Goal: Task Accomplishment & Management: Use online tool/utility

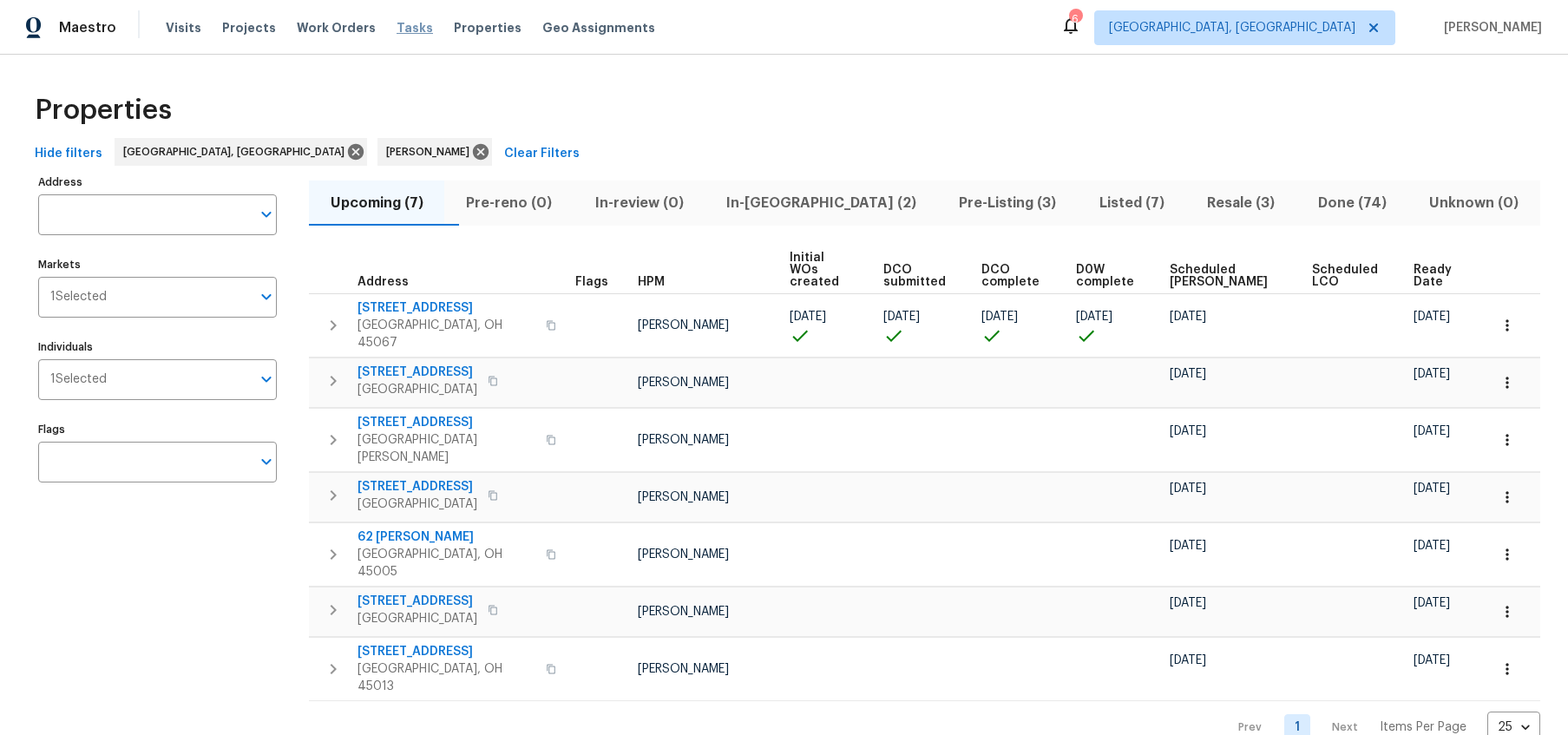
click at [402, 29] on span "Tasks" at bounding box center [415, 27] width 37 height 13
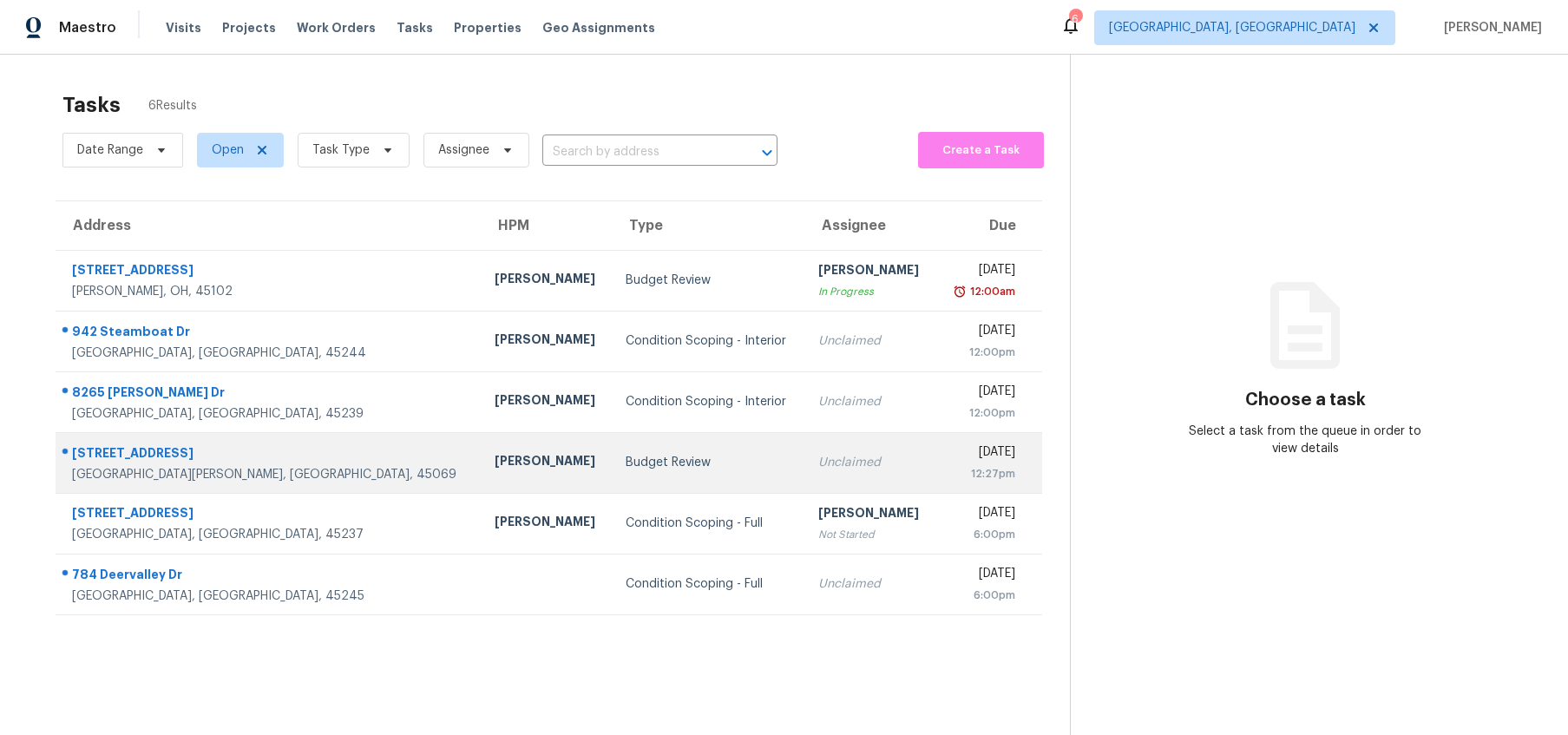
click at [106, 454] on div "[STREET_ADDRESS]" at bounding box center [269, 455] width 395 height 21
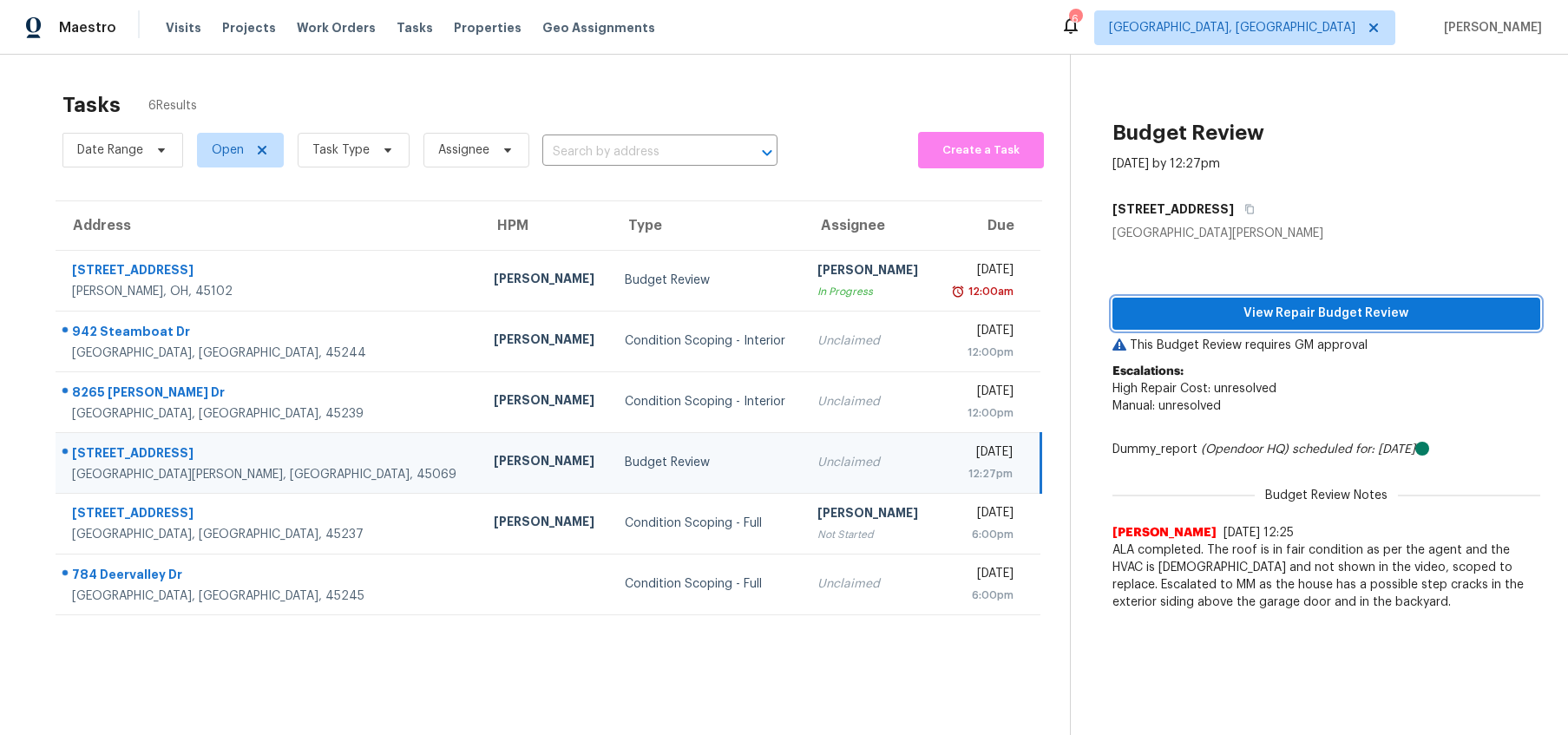
click at [1219, 306] on span "View Repair Budget Review" at bounding box center [1326, 314] width 400 height 21
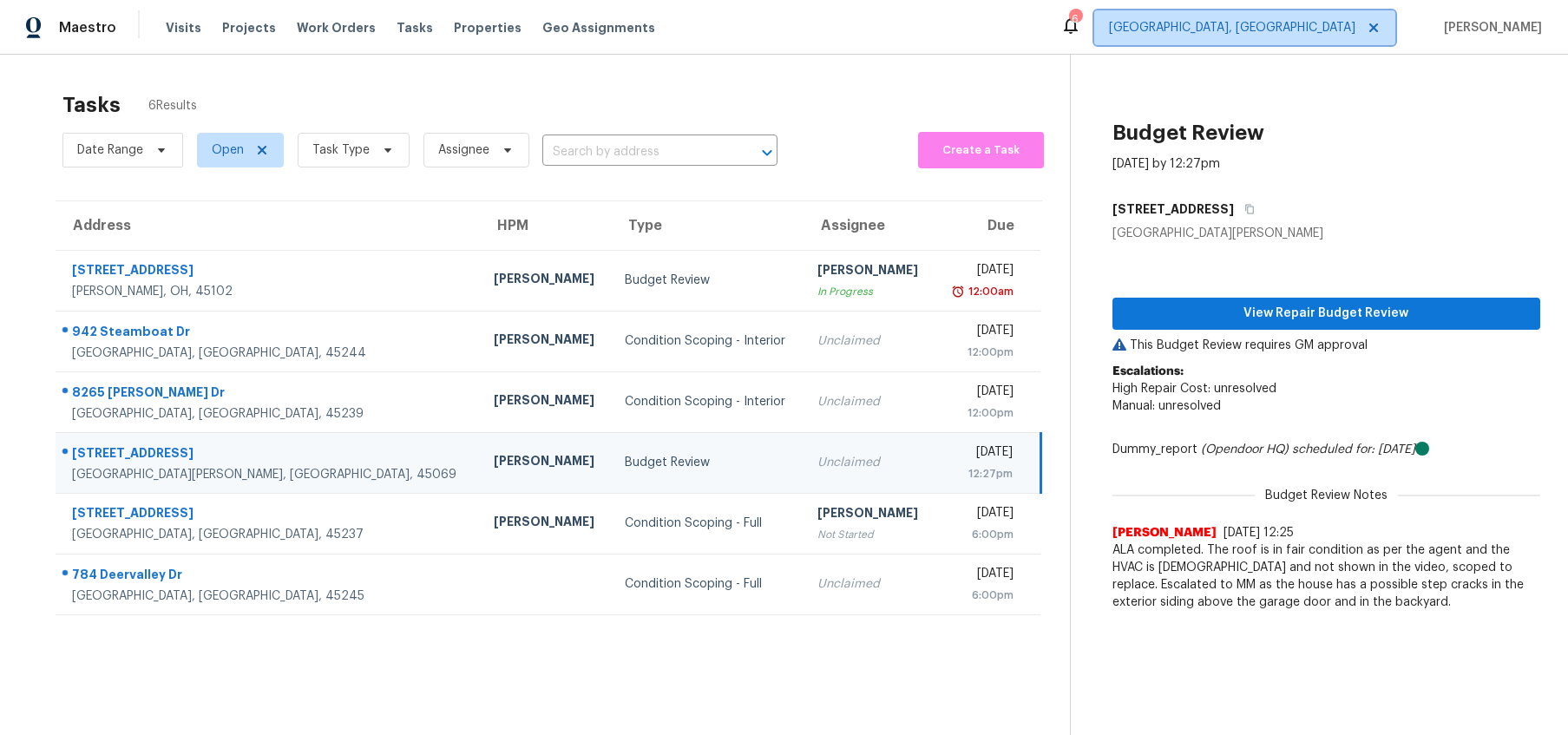
click at [1328, 30] on span "[GEOGRAPHIC_DATA], [GEOGRAPHIC_DATA]" at bounding box center [1232, 28] width 247 height 17
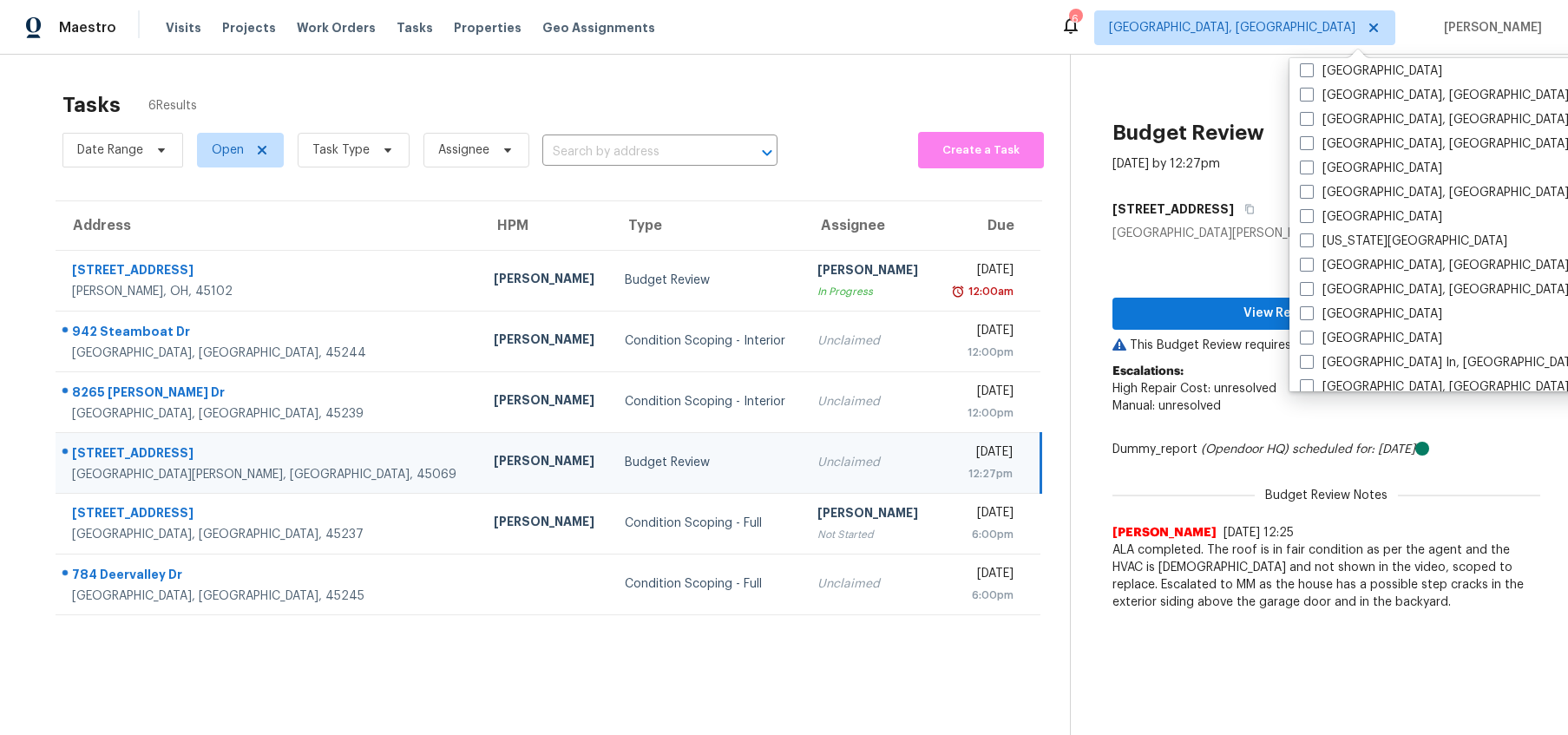
scroll to position [508, 0]
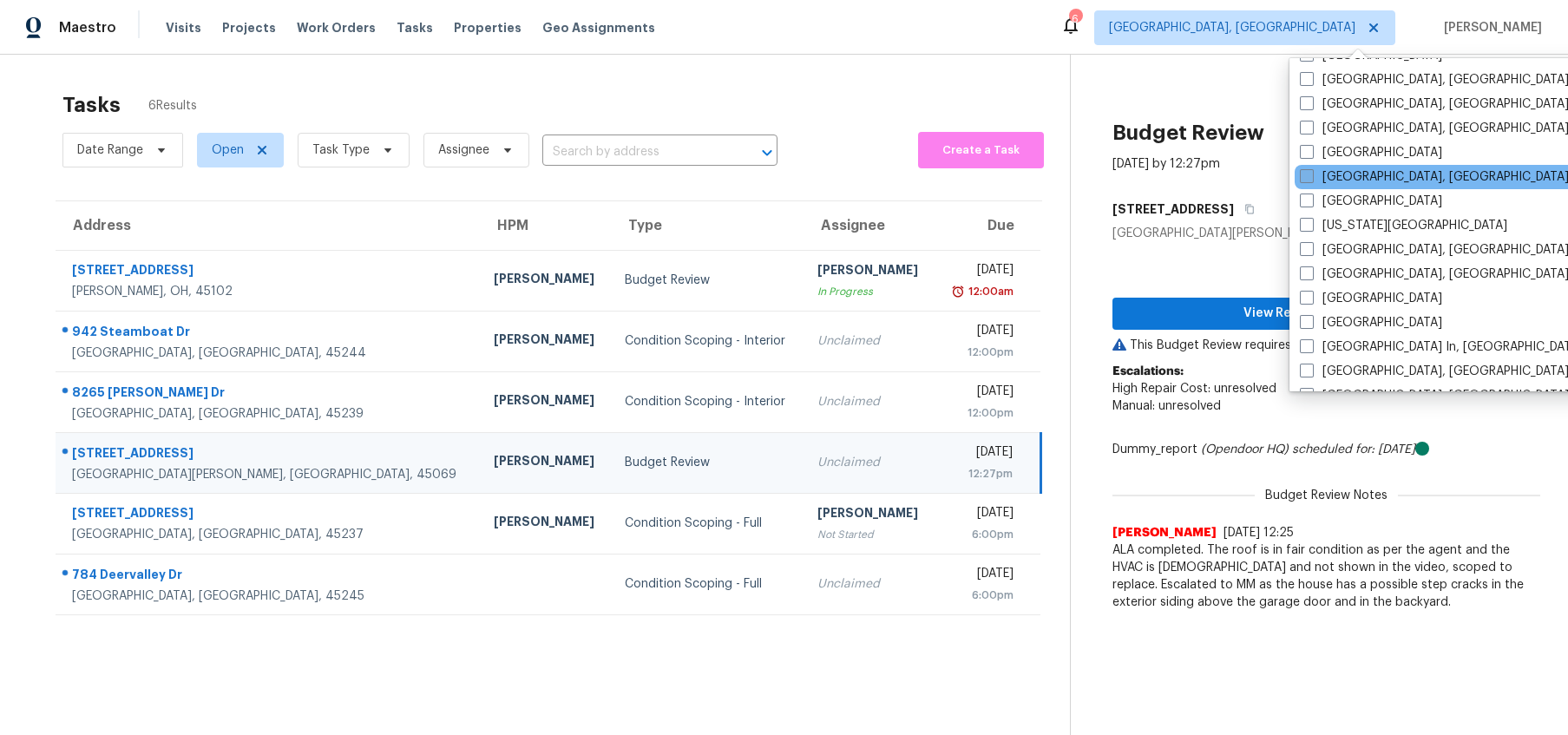
click at [1320, 176] on label "[GEOGRAPHIC_DATA], [GEOGRAPHIC_DATA]" at bounding box center [1434, 177] width 269 height 17
click at [1311, 176] on input "[GEOGRAPHIC_DATA], [GEOGRAPHIC_DATA]" at bounding box center [1306, 174] width 12 height 12
checkbox input "true"
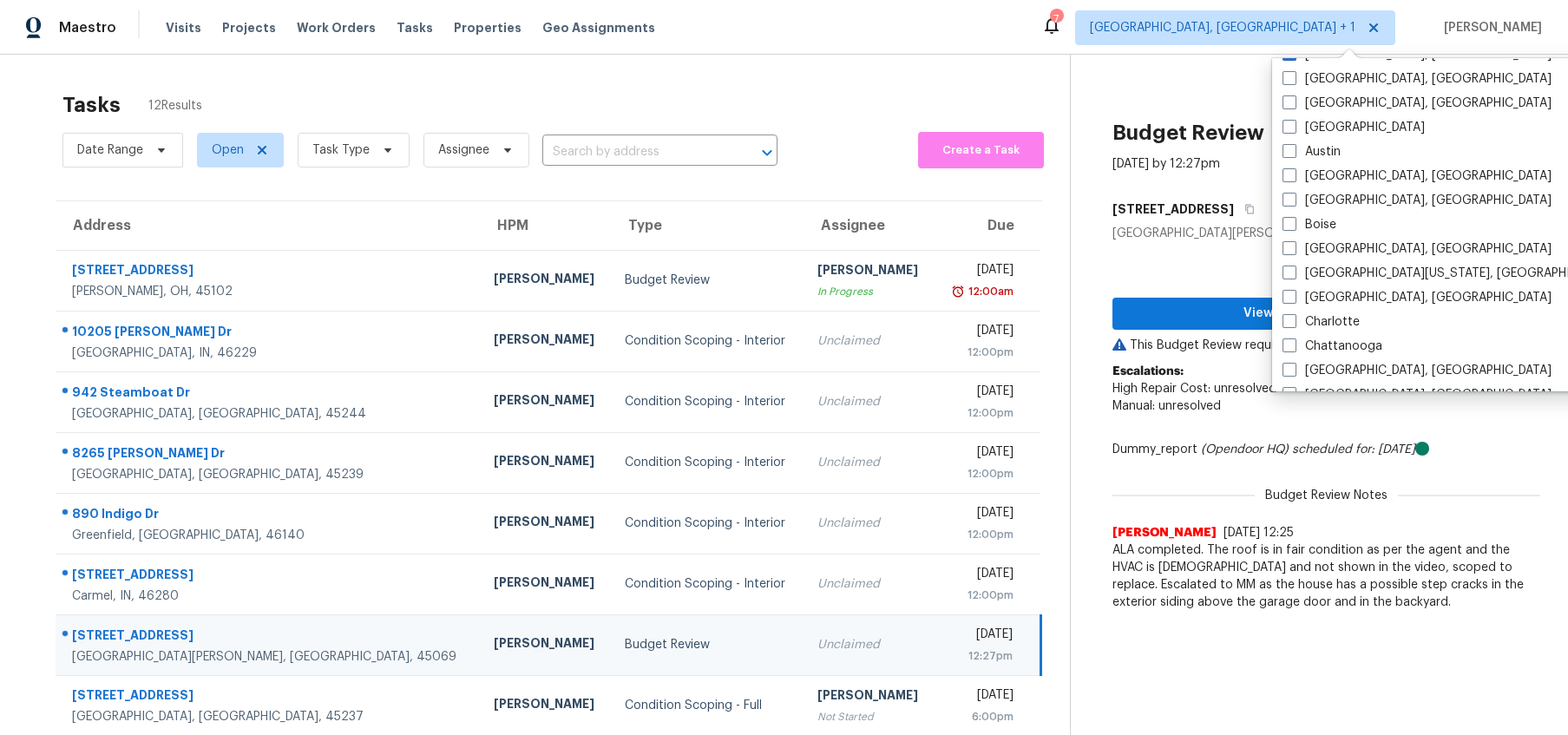
scroll to position [17, 0]
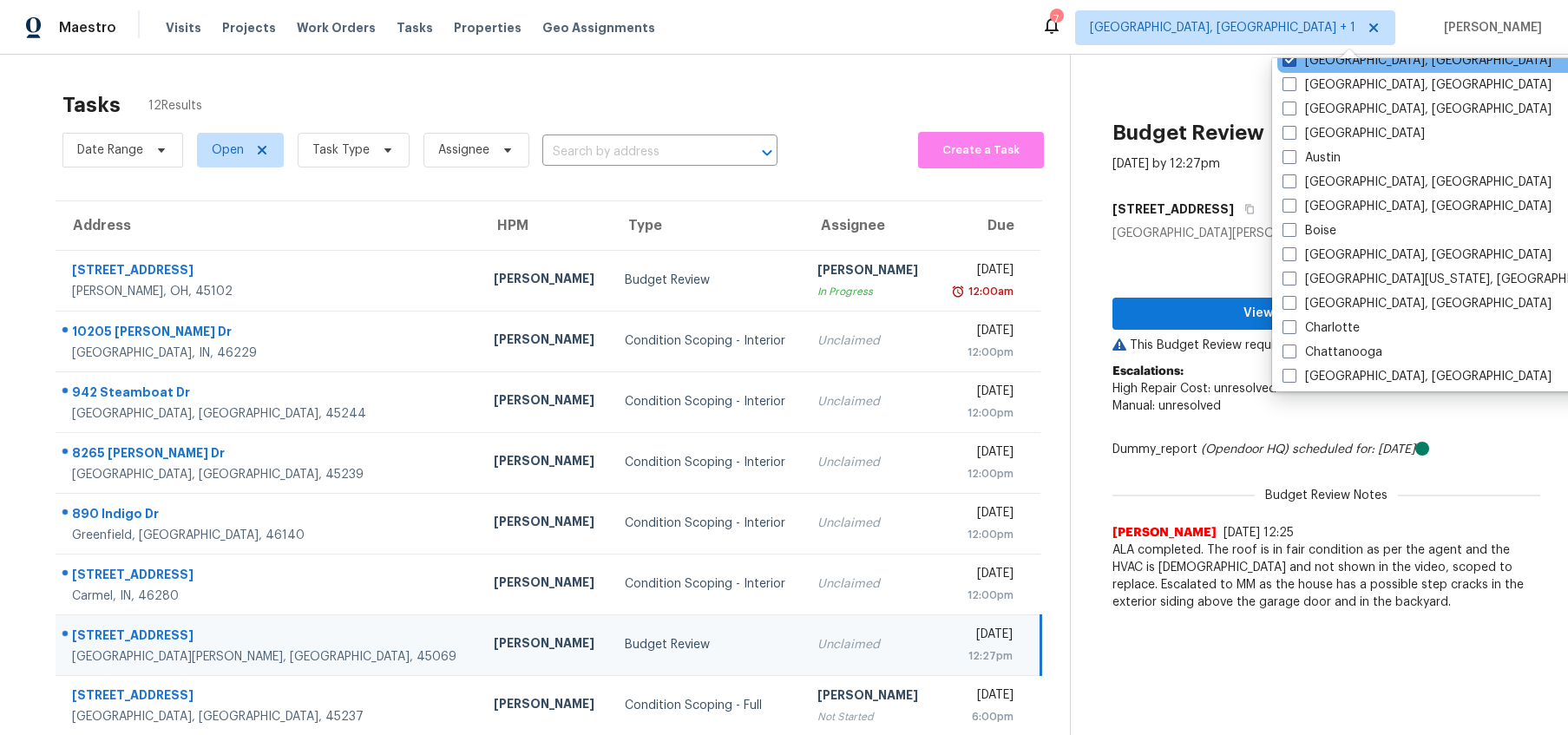
click at [1287, 65] on span at bounding box center [1289, 60] width 14 height 14
click at [1287, 63] on input "[GEOGRAPHIC_DATA], [GEOGRAPHIC_DATA]" at bounding box center [1288, 58] width 12 height 12
checkbox input "false"
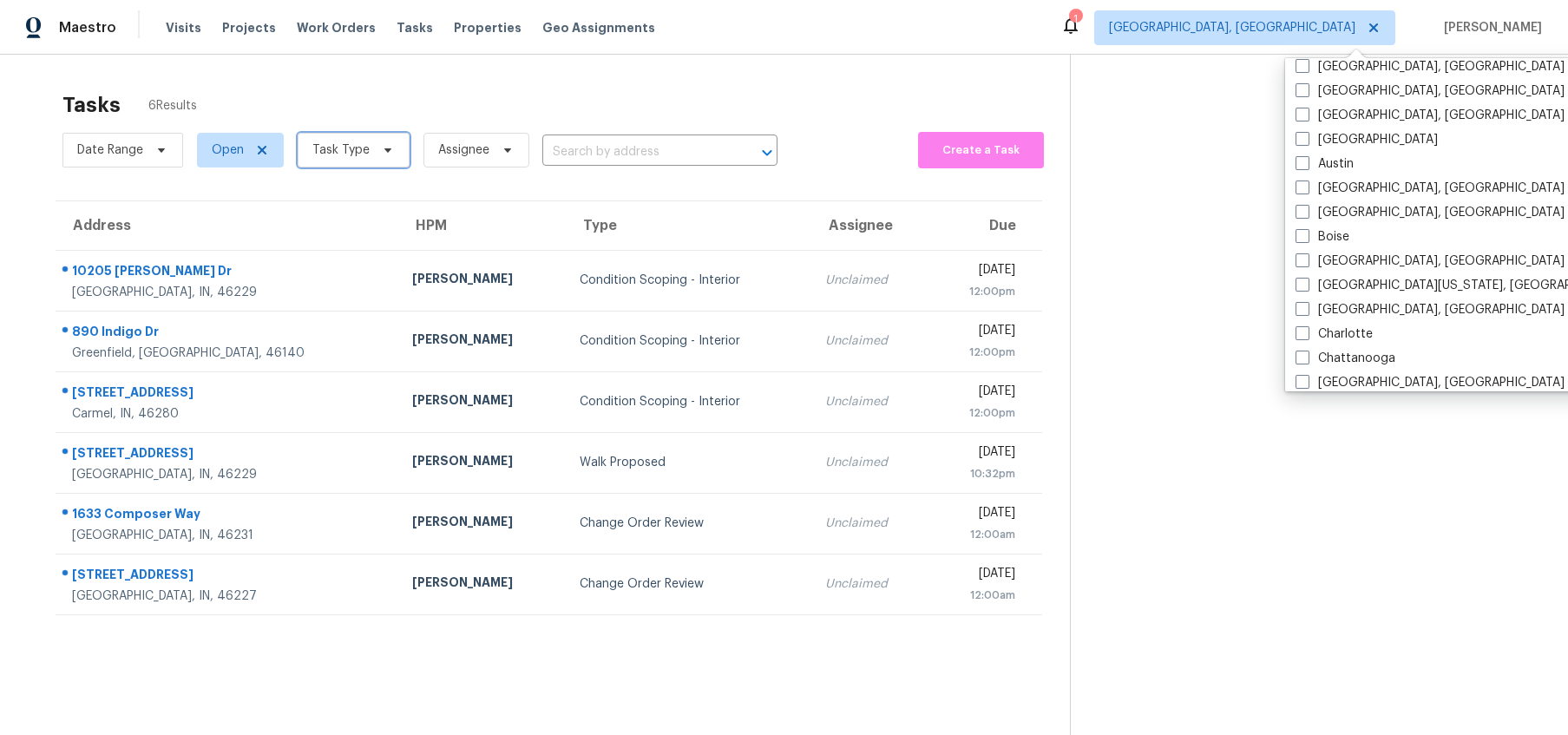
click at [381, 155] on icon at bounding box center [387, 150] width 14 height 14
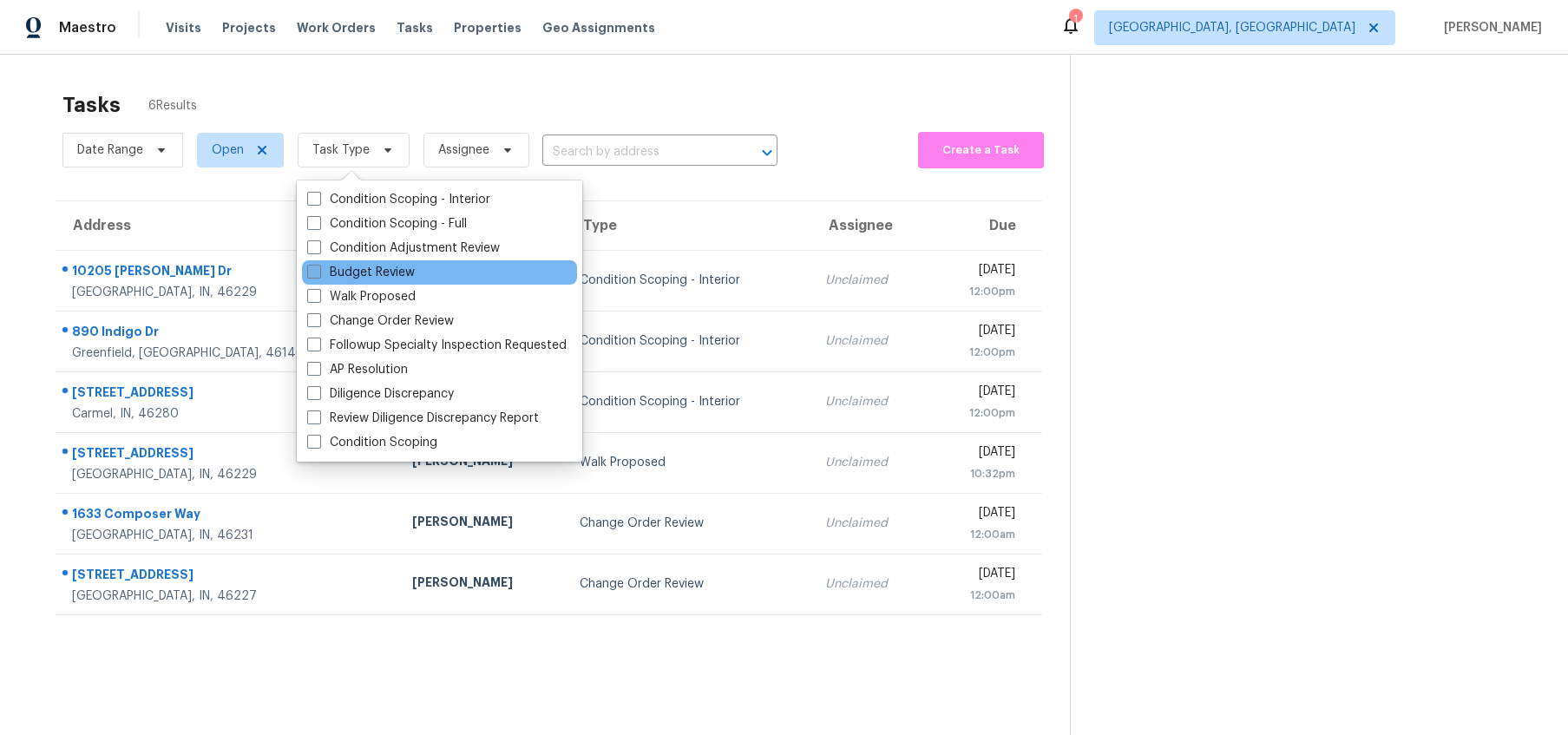
click at [375, 273] on label "Budget Review" at bounding box center [360, 273] width 108 height 17
click at [318, 273] on input "Budget Review" at bounding box center [313, 270] width 12 height 12
checkbox input "true"
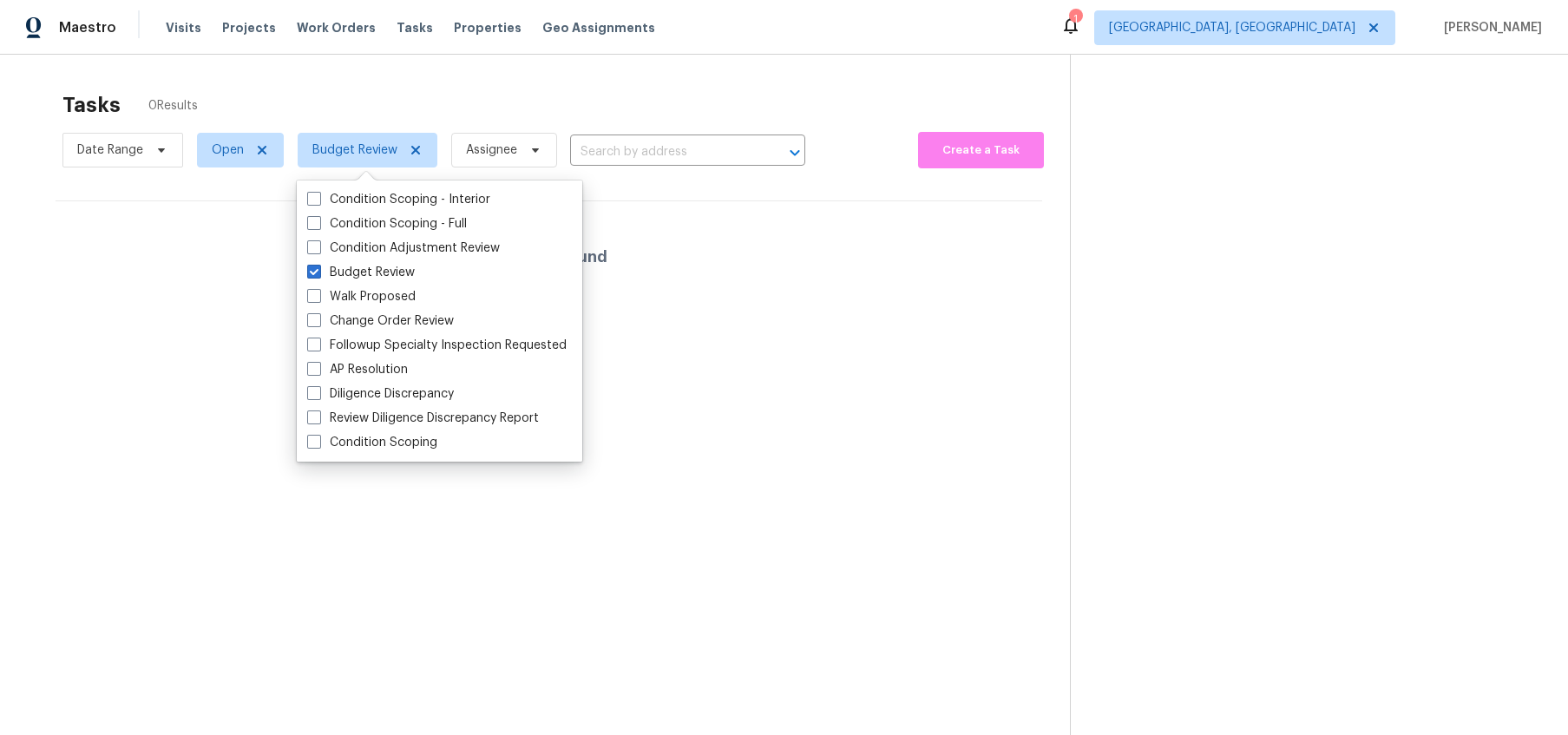
click at [276, 533] on section "Tasks 0 Results Date Range Open Budget Review Assignee ​ Create a Task No tasks…" at bounding box center [549, 436] width 1042 height 707
